Goal: Go to known website: Access a specific website the user already knows

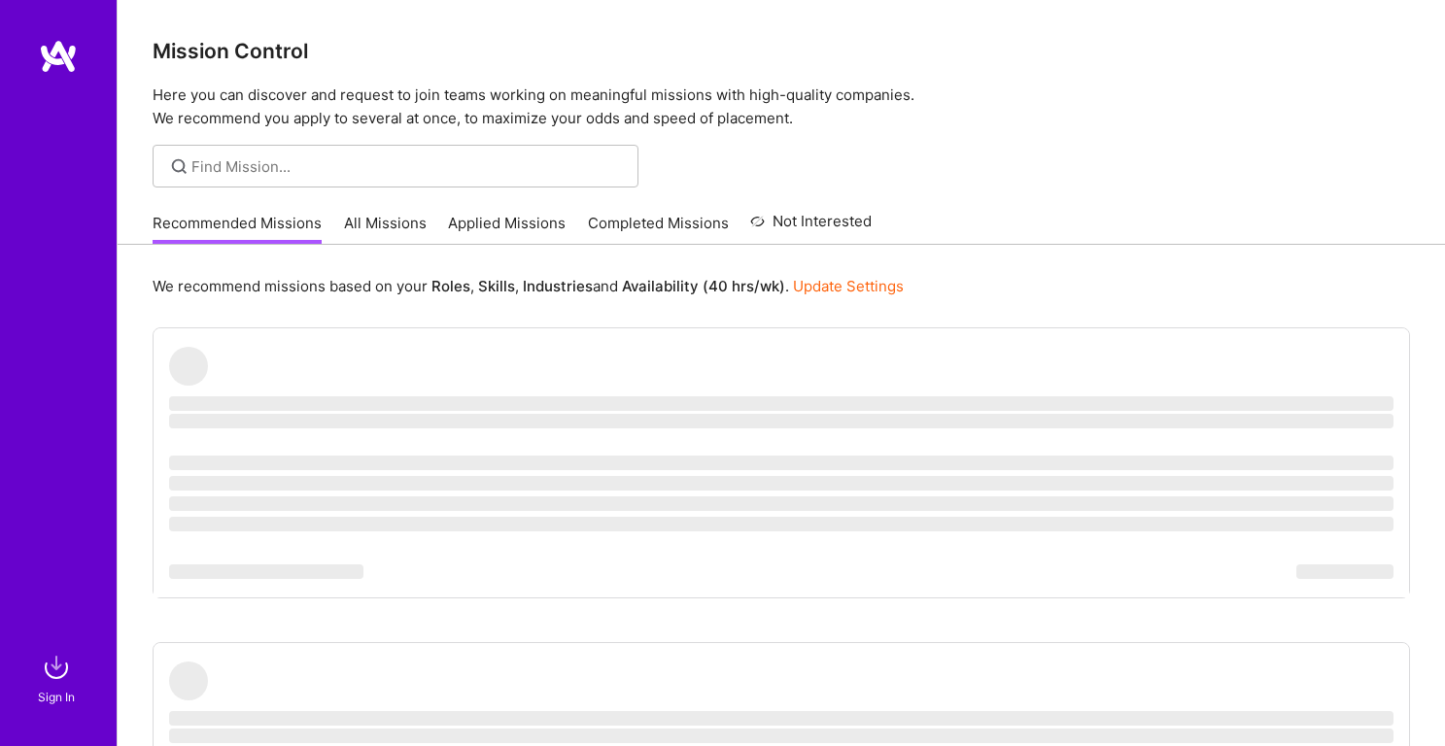
scroll to position [743, 0]
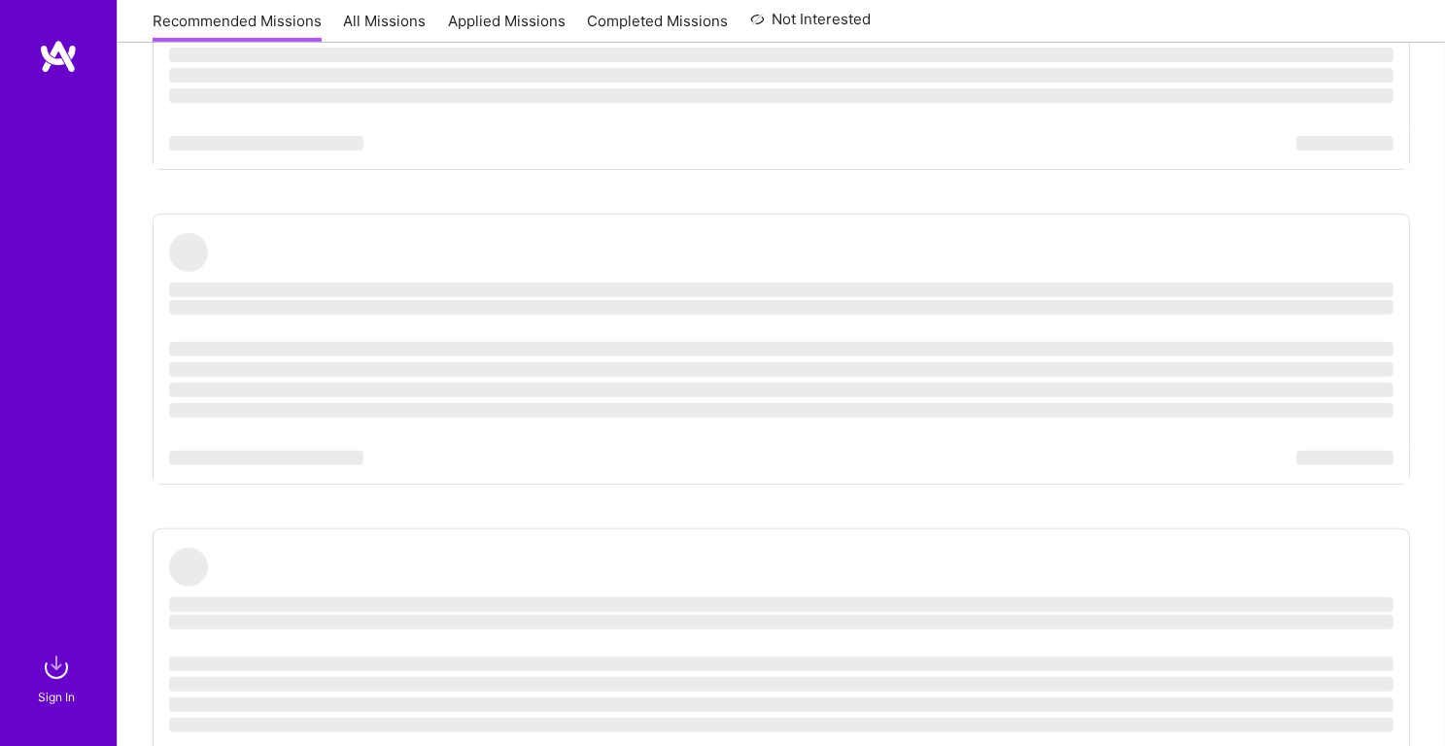
click at [56, 669] on img at bounding box center [56, 667] width 39 height 39
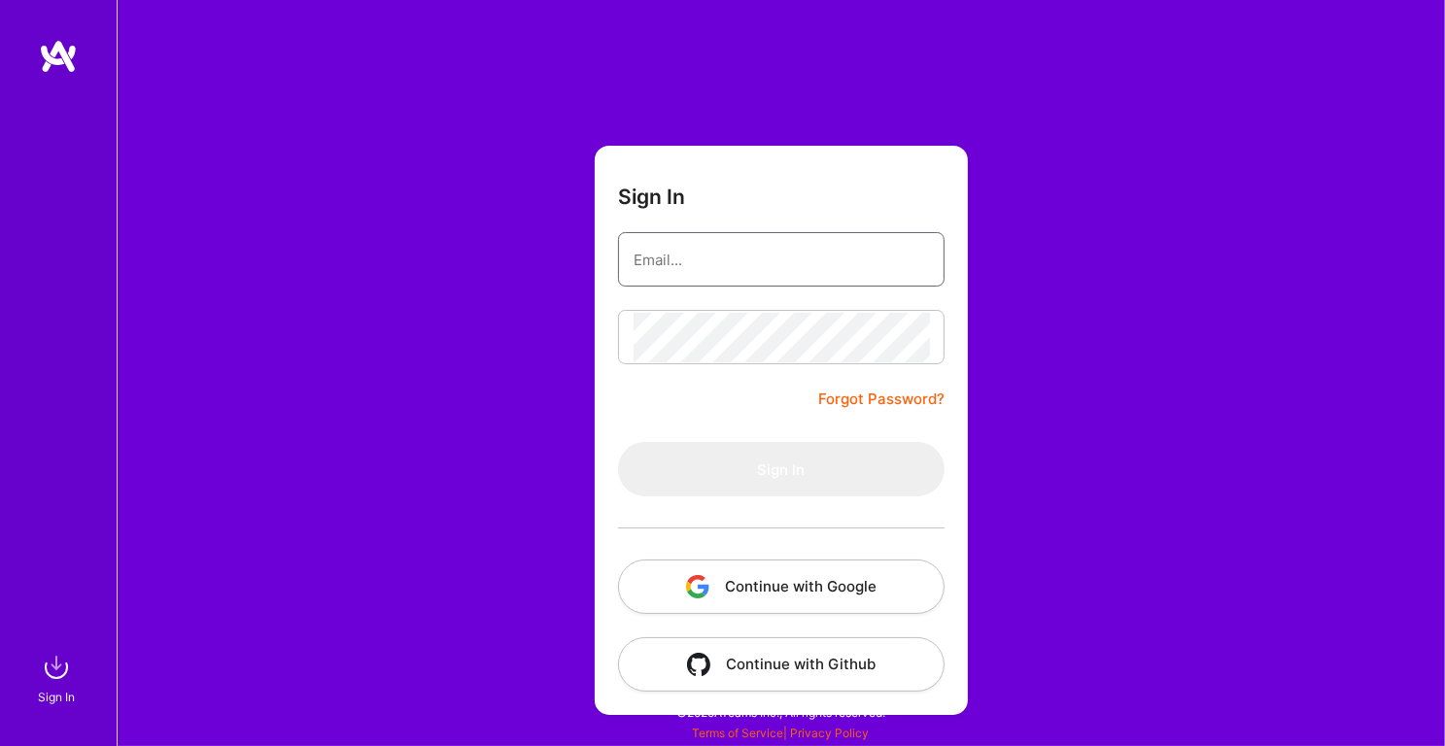
click at [687, 268] on input "email" at bounding box center [781, 260] width 295 height 50
type input "[EMAIL_ADDRESS][DOMAIN_NAME]"
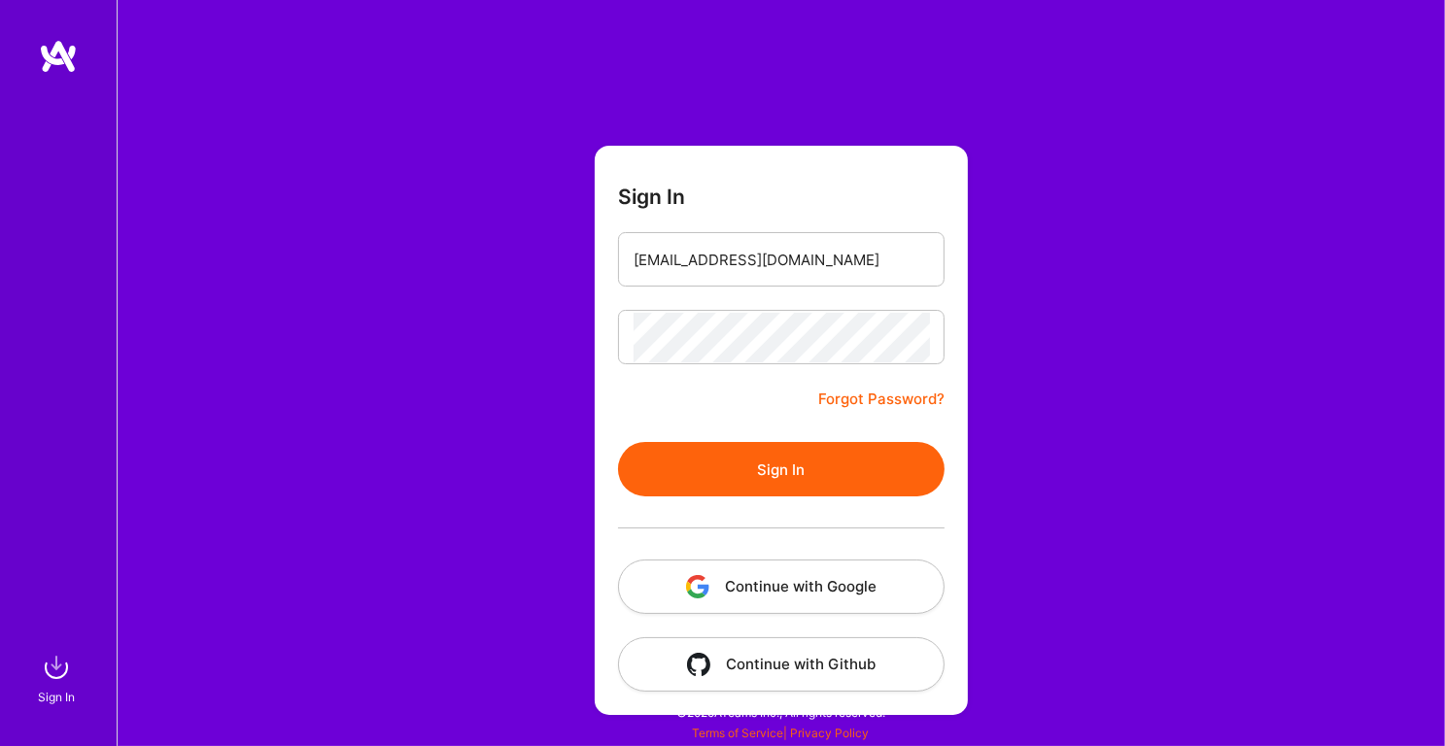
click at [785, 458] on button "Sign In" at bounding box center [781, 469] width 327 height 54
